Goal: Navigation & Orientation: Find specific page/section

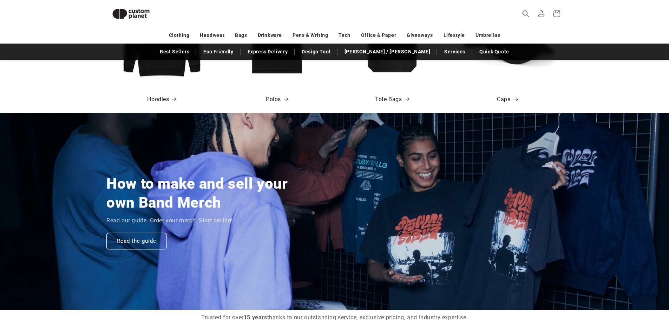
scroll to position [552, 0]
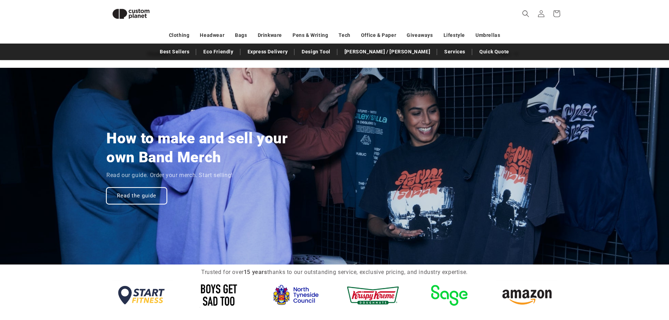
click at [107, 195] on link "Read the guide" at bounding box center [136, 195] width 60 height 17
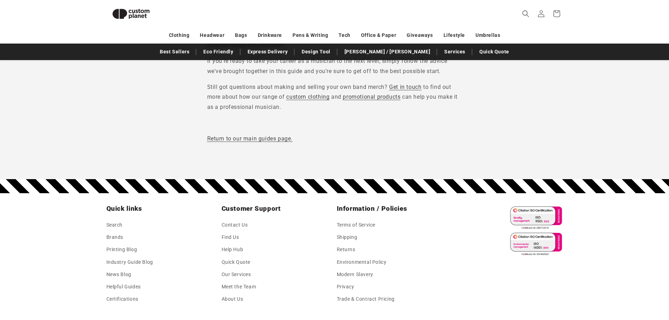
scroll to position [3256, 0]
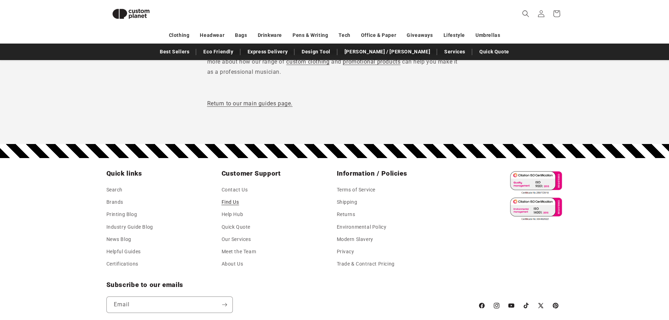
click at [231, 196] on link "Find Us" at bounding box center [231, 202] width 18 height 12
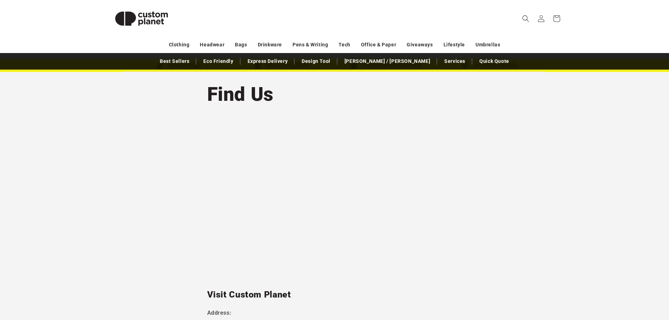
scroll to position [35, 0]
